Goal: Obtain resource: Download file/media

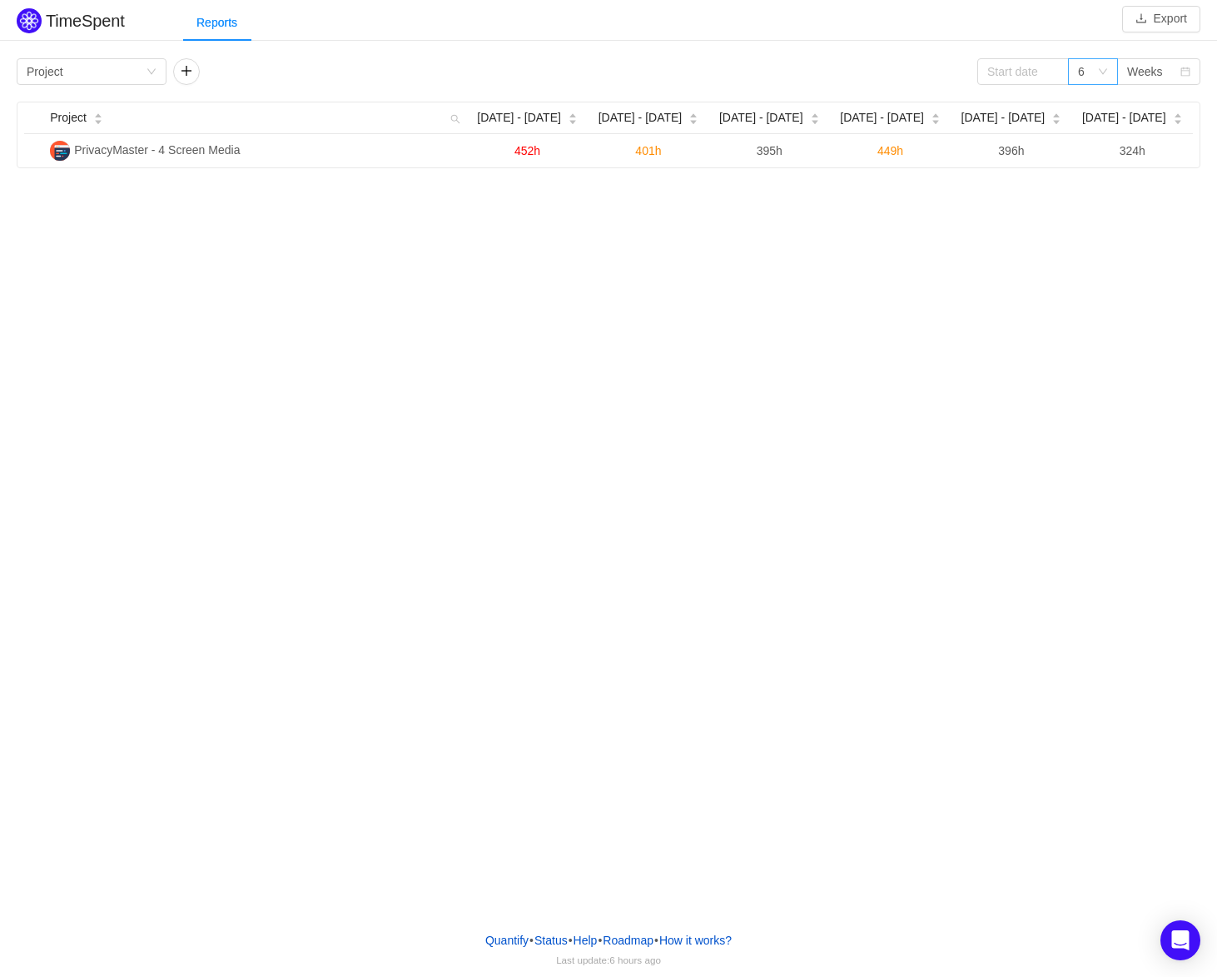
click at [1099, 74] on icon "icon: down" at bounding box center [1103, 72] width 10 height 10
click at [1014, 29] on div "Reports" at bounding box center [700, 22] width 1034 height 37
click at [1156, 27] on button "Export" at bounding box center [1161, 19] width 78 height 27
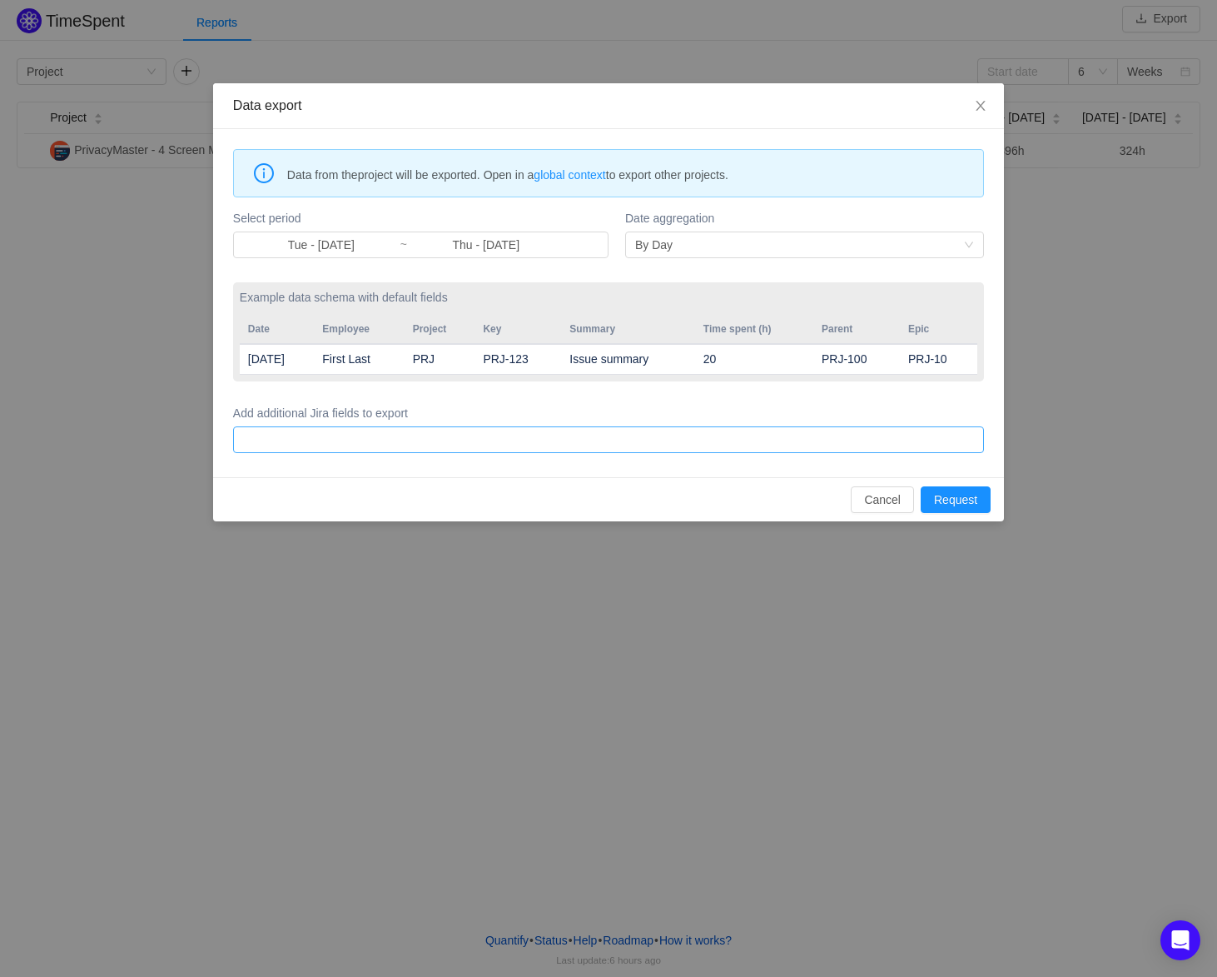
click at [782, 447] on div at bounding box center [606, 439] width 736 height 25
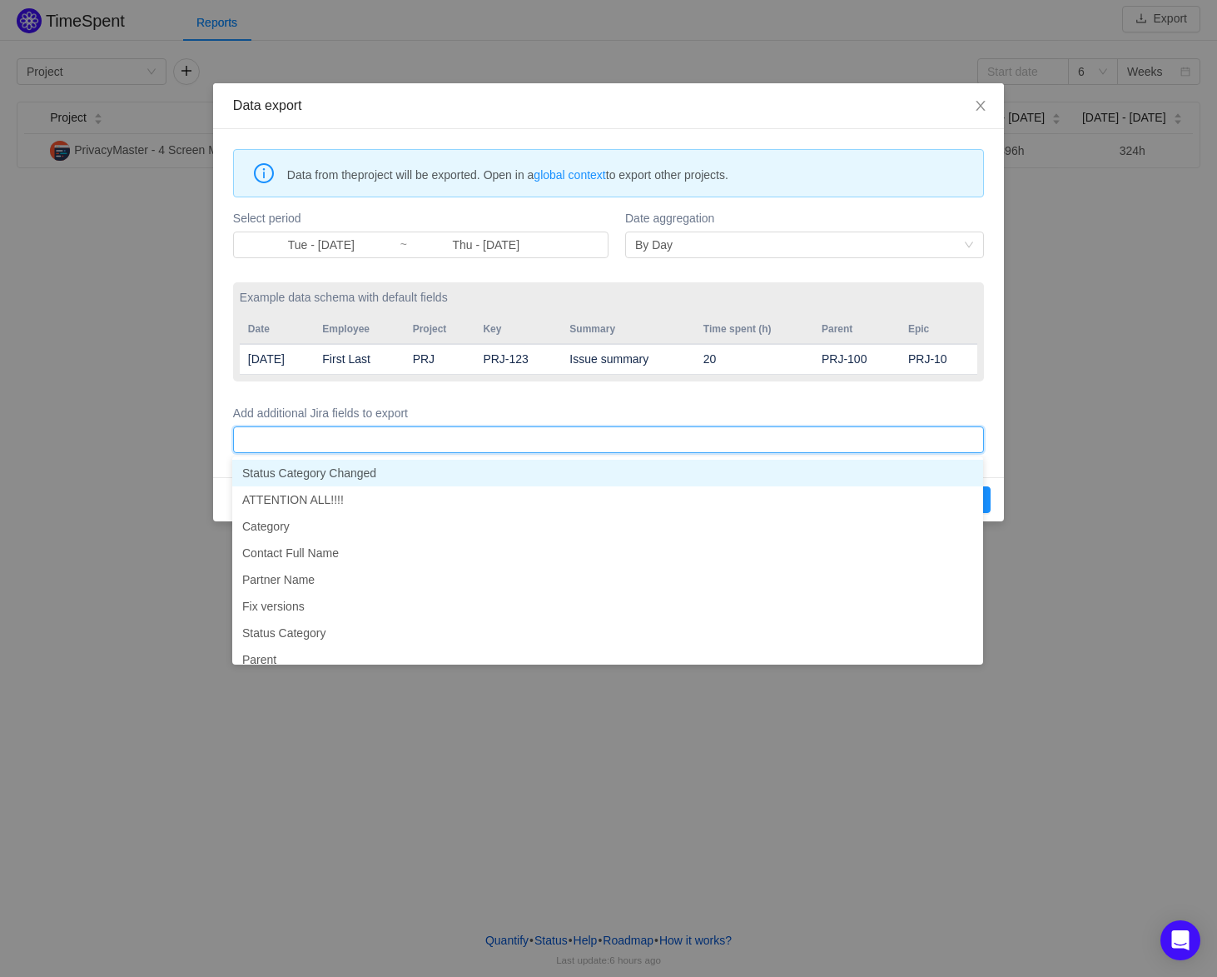
click at [867, 390] on form "Select period Tue - Jul 01, 2025 ~ Thu - Jul 31, 2025 Date aggregation By Day E…" at bounding box center [608, 331] width 751 height 251
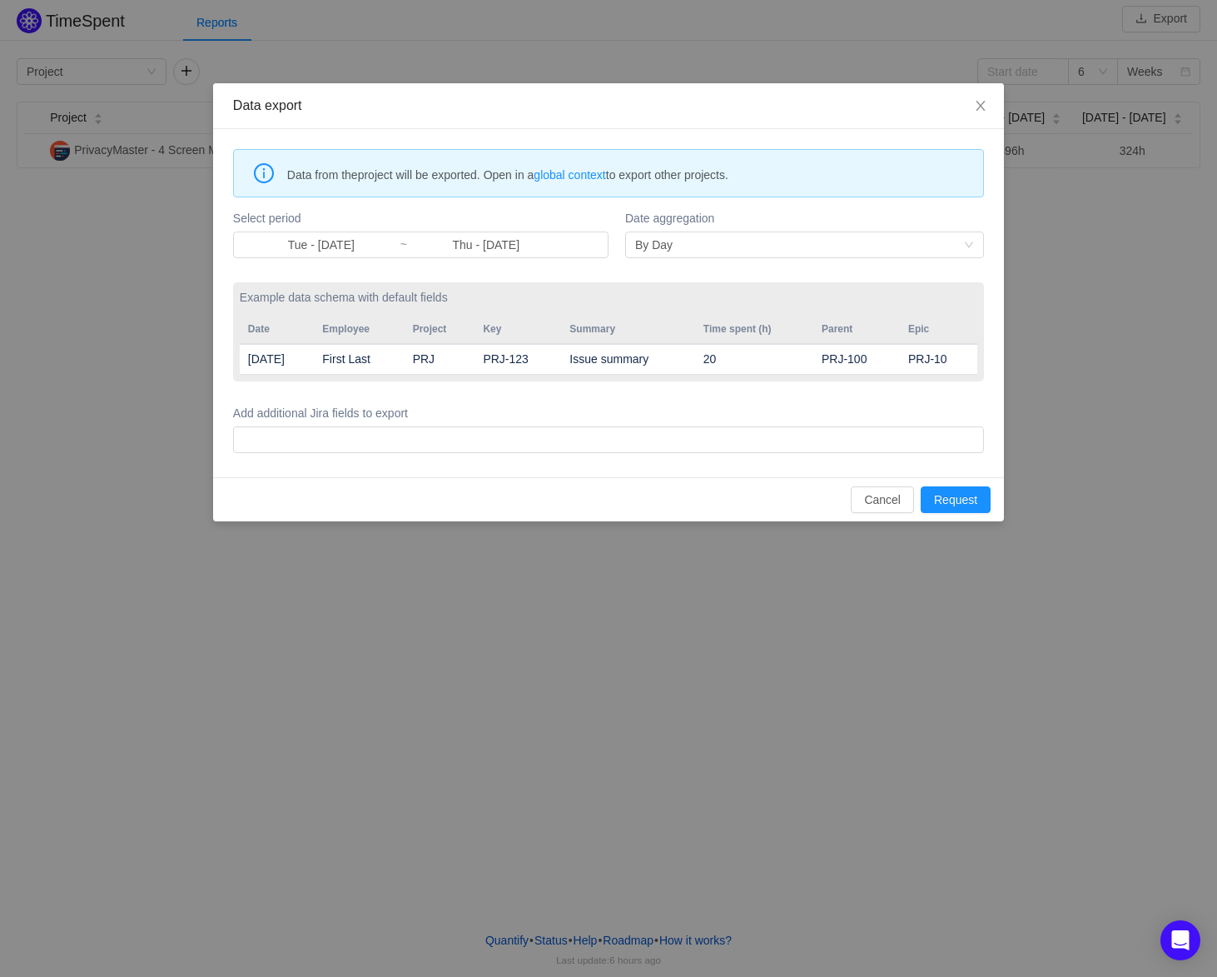
click at [858, 412] on label "Add additional Jira fields to export" at bounding box center [608, 413] width 751 height 17
click at [947, 506] on button "Request" at bounding box center [956, 499] width 70 height 27
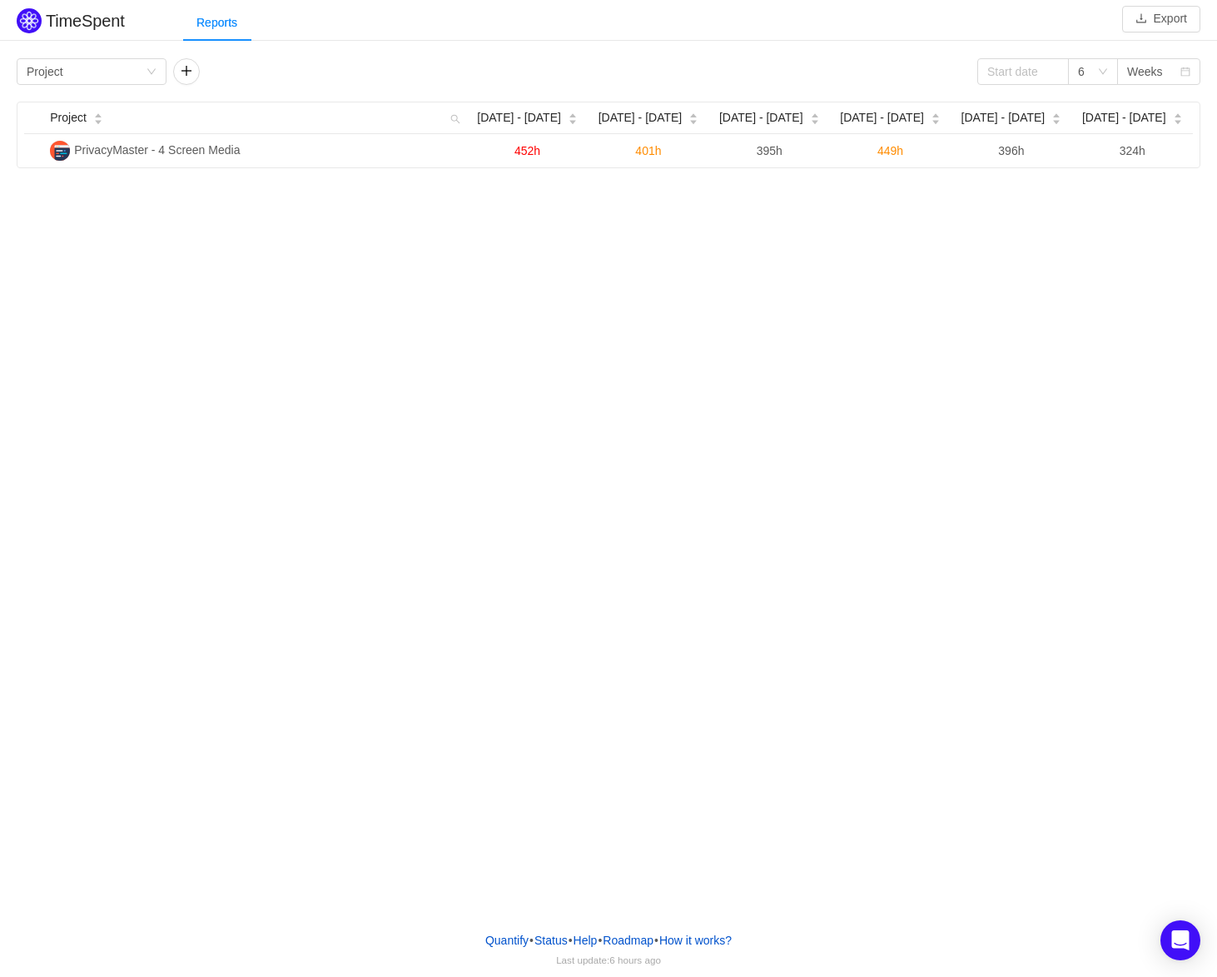
click at [680, 383] on div "TimeSpent Export Reports Group by Project 6 Weeks Project Jul 7 - 13 Jul 14 - 2…" at bounding box center [608, 459] width 1217 height 918
click at [1174, 25] on button "Export" at bounding box center [1161, 19] width 78 height 27
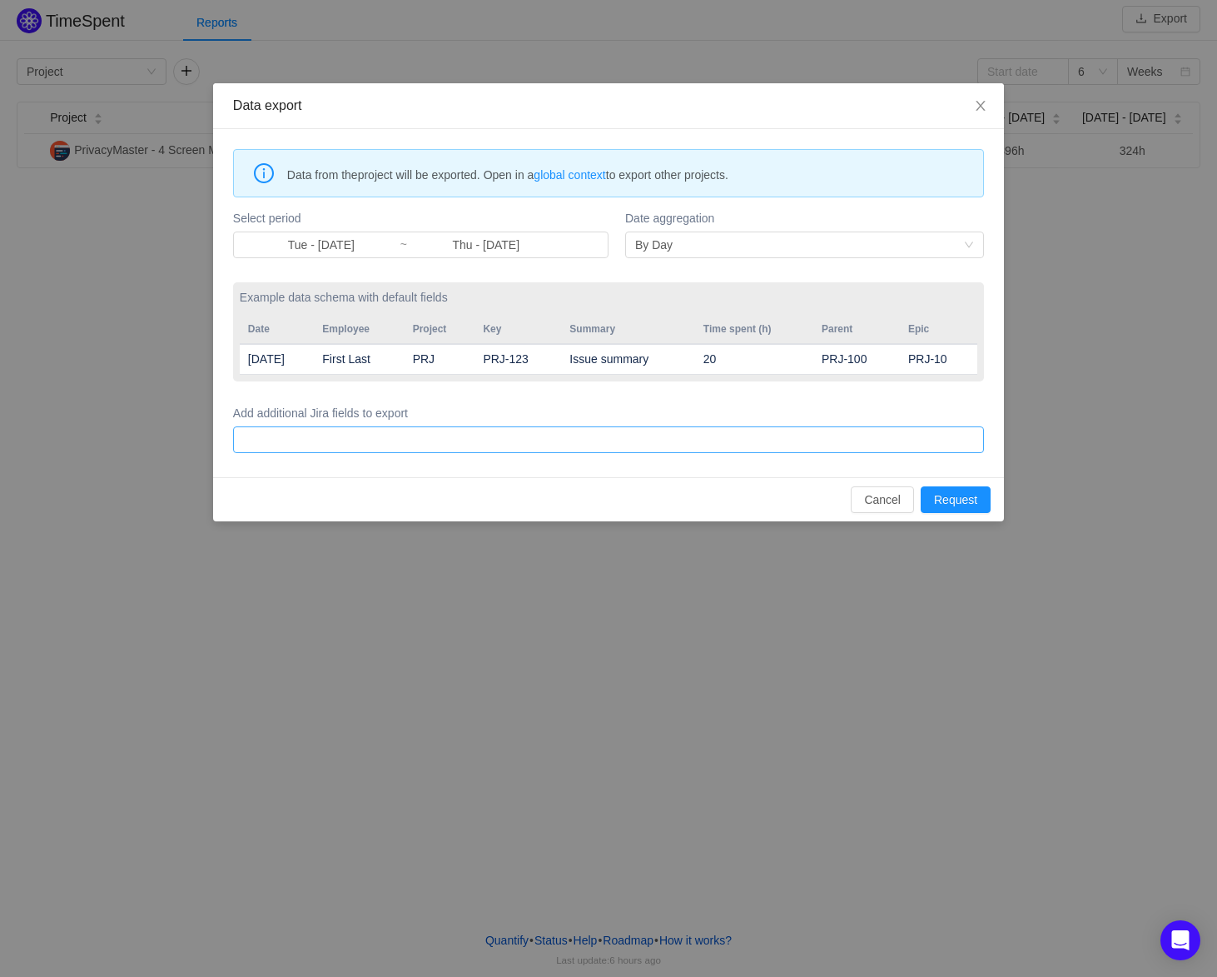
click at [487, 446] on div at bounding box center [606, 439] width 736 height 25
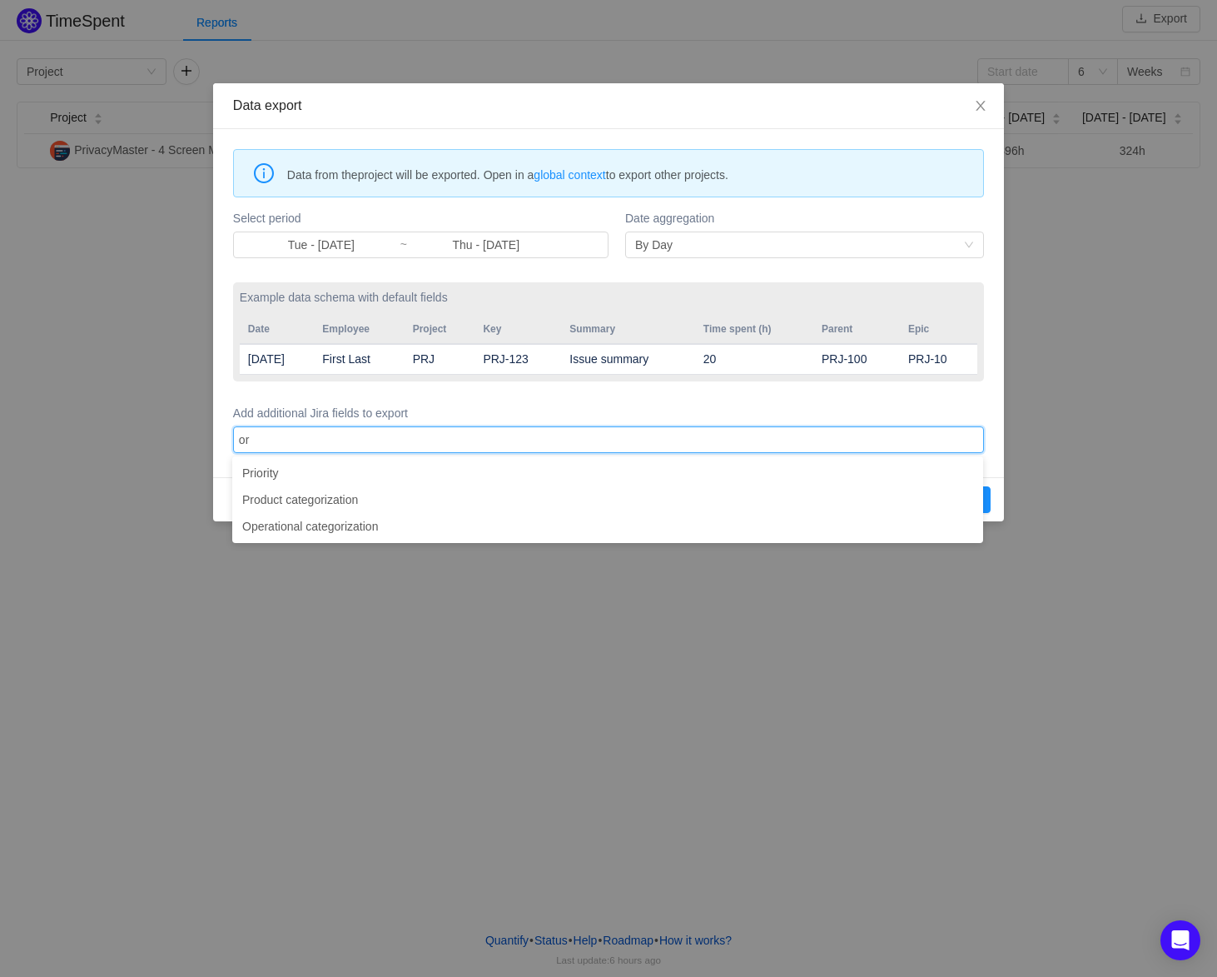
type input "o"
type input "time remaining"
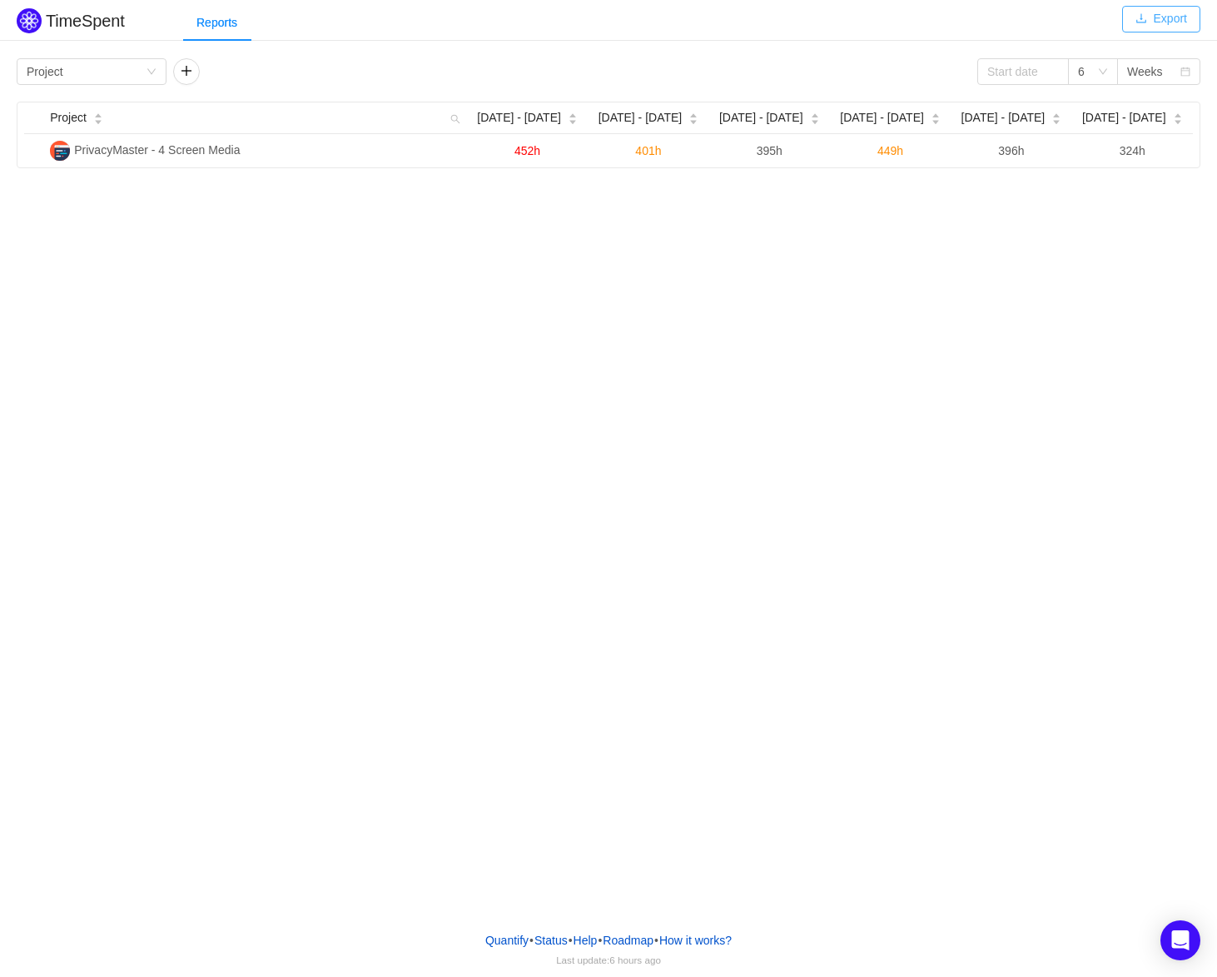
click at [531, 25] on div "Reports" at bounding box center [700, 22] width 1034 height 37
